Goal: Information Seeking & Learning: Understand process/instructions

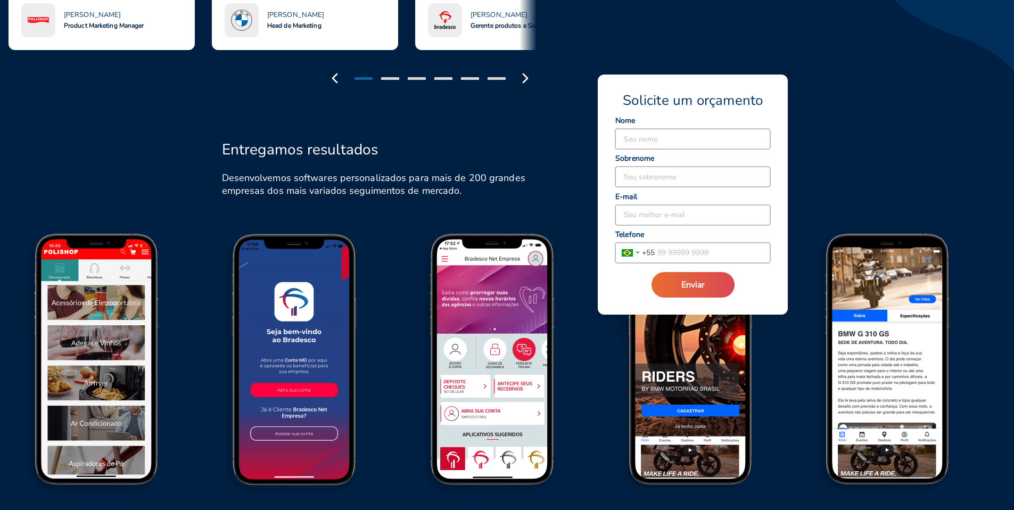
scroll to position [1131, 0]
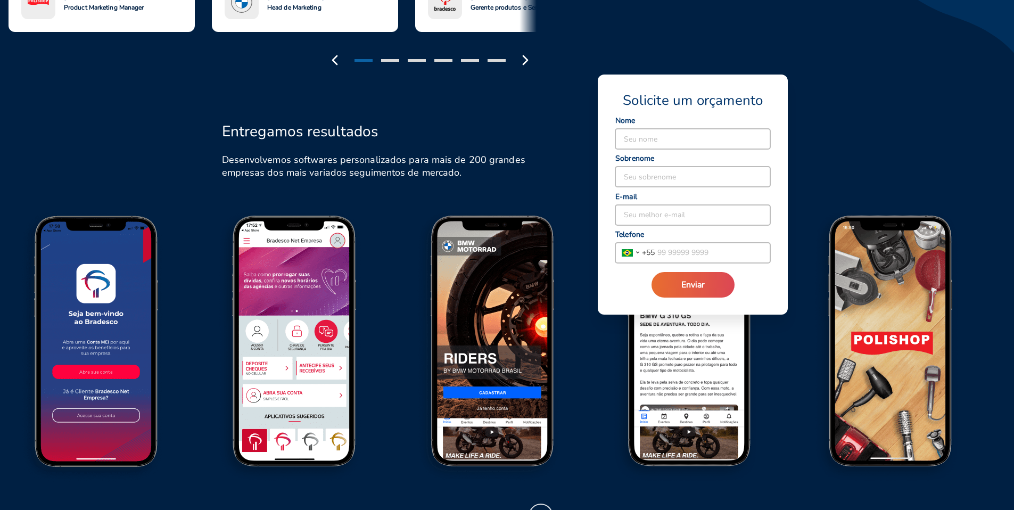
click at [542, 510] on polyline "button" at bounding box center [541, 516] width 4 height 9
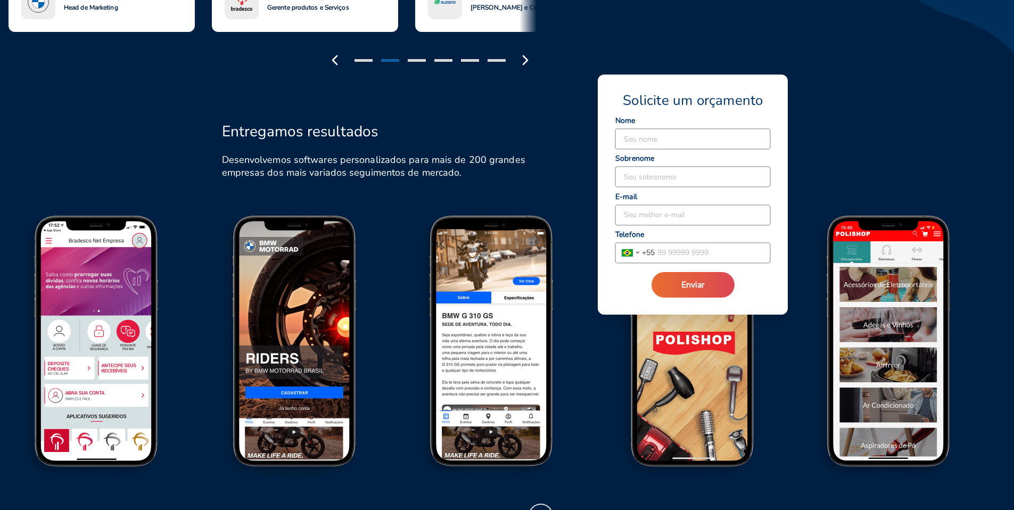
click at [542, 510] on polyline "button" at bounding box center [541, 516] width 4 height 9
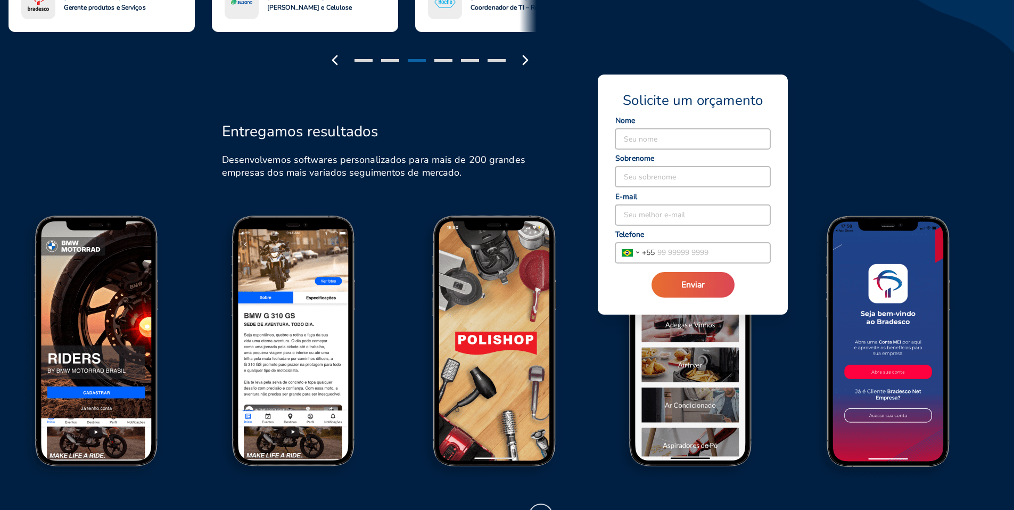
click at [542, 510] on polyline "button" at bounding box center [541, 516] width 4 height 9
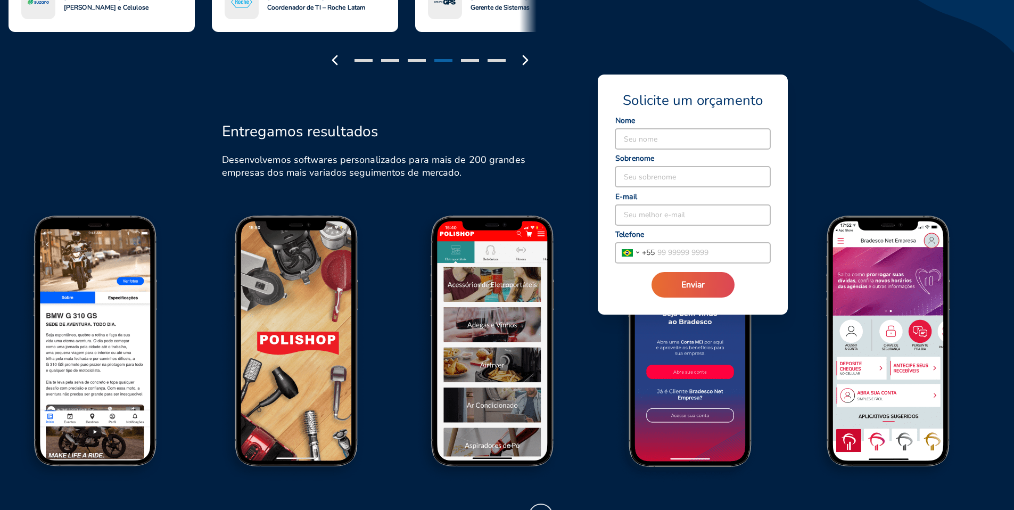
click at [542, 510] on polyline "button" at bounding box center [541, 516] width 4 height 9
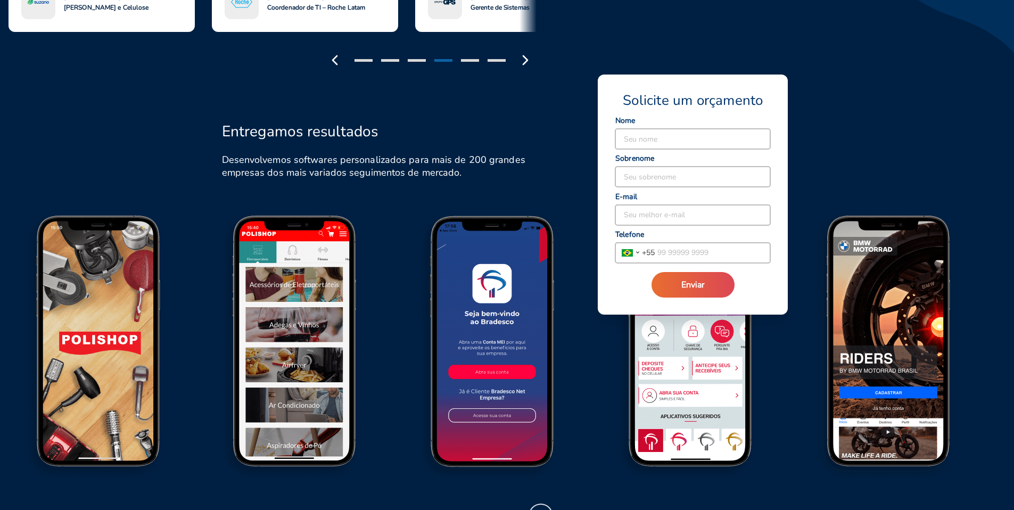
click at [542, 510] on polyline "button" at bounding box center [541, 516] width 4 height 9
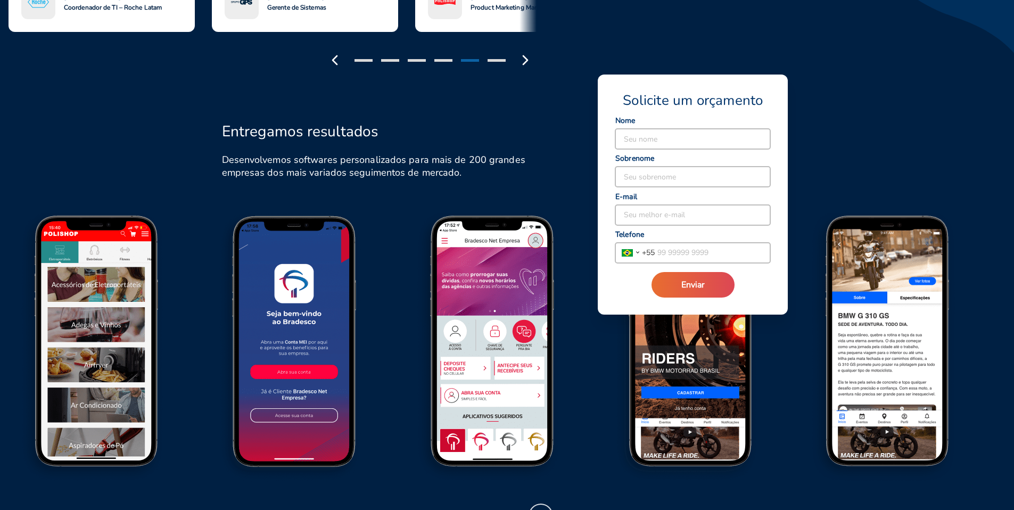
click at [542, 510] on polyline "button" at bounding box center [541, 516] width 4 height 9
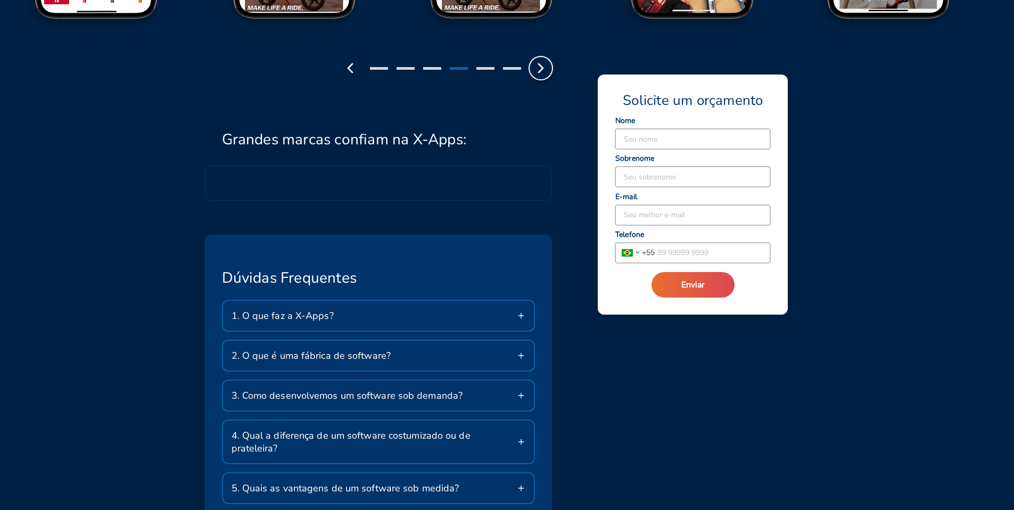
scroll to position [1629, 0]
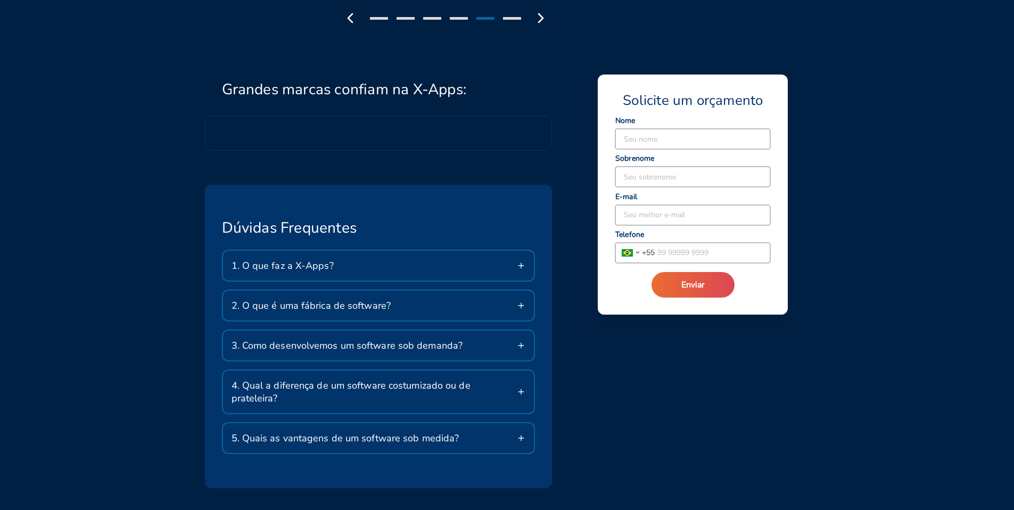
click at [261, 339] on span "3. Como desenvolvemos um software sob demanda?" at bounding box center [348, 345] width 232 height 13
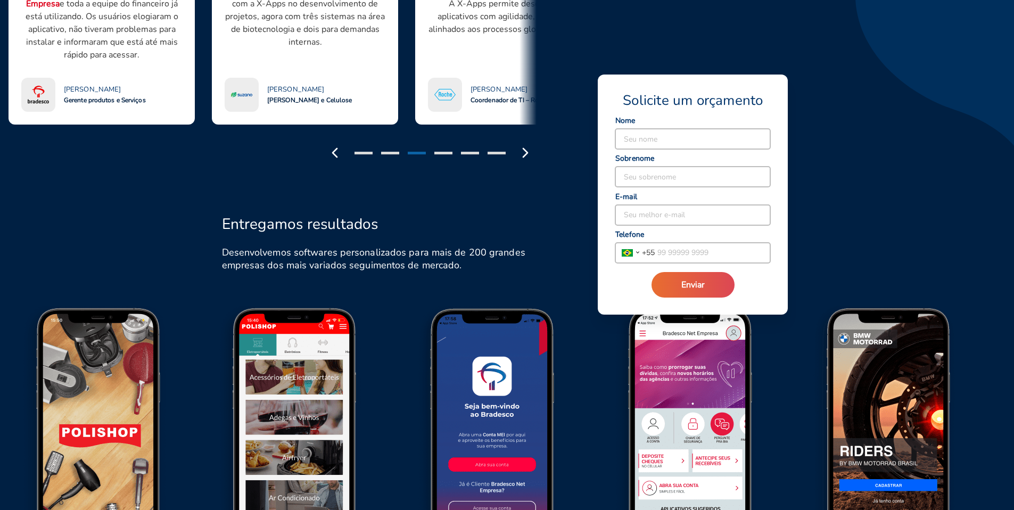
scroll to position [1018, 0]
